Goal: Information Seeking & Learning: Learn about a topic

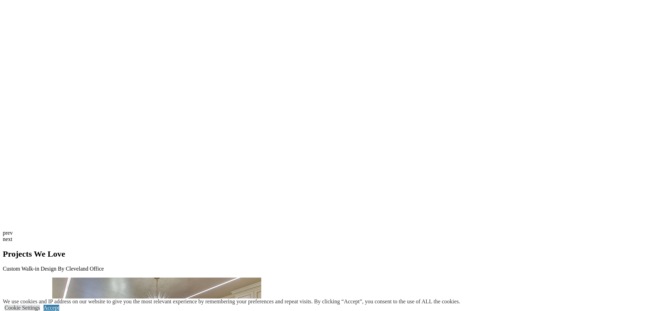
scroll to position [1812, 0]
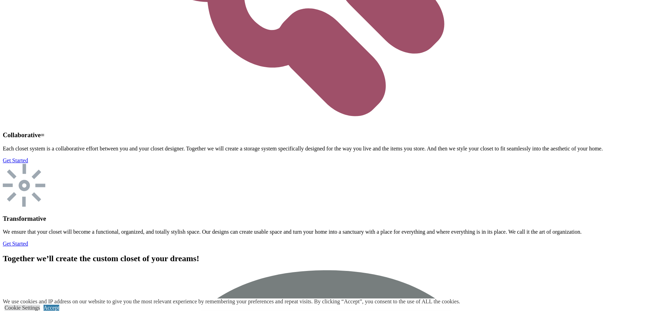
scroll to position [2223, 0]
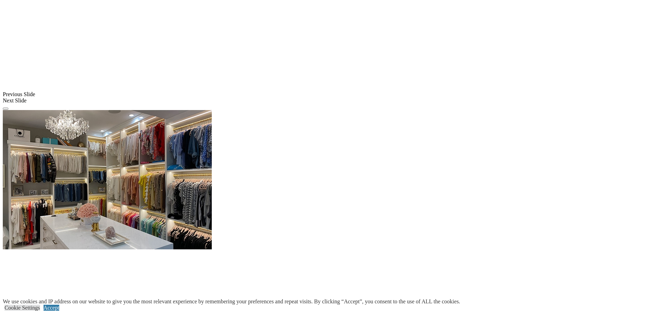
scroll to position [533, 0]
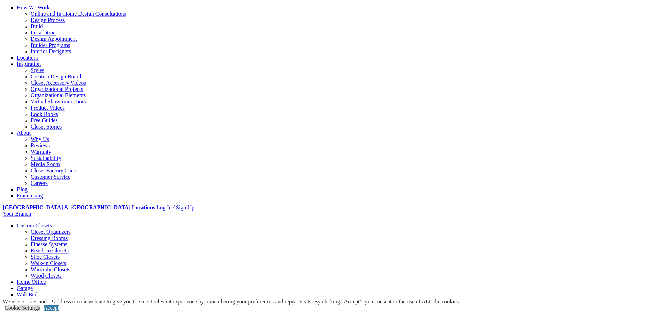
scroll to position [36, 0]
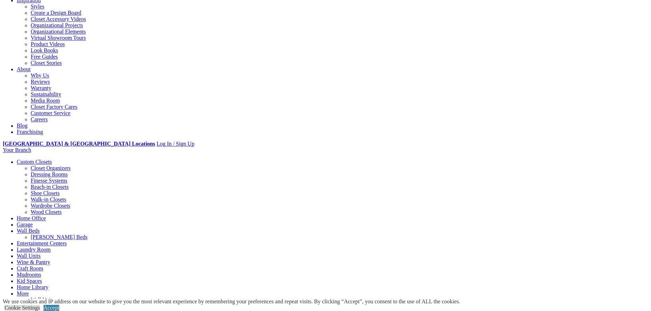
scroll to position [142, 0]
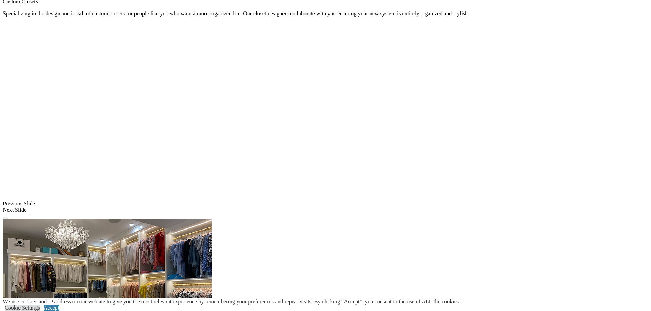
scroll to position [503, 0]
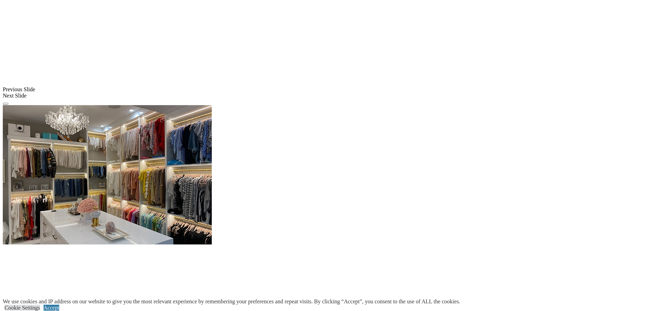
scroll to position [609, 0]
